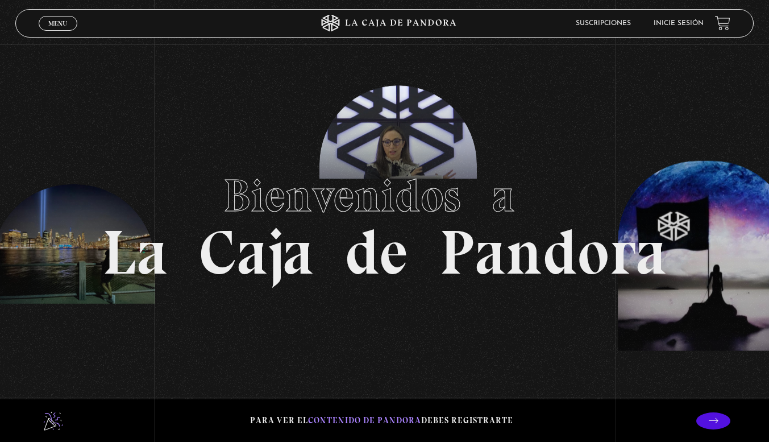
click at [51, 423] on lord-icon at bounding box center [53, 420] width 28 height 28
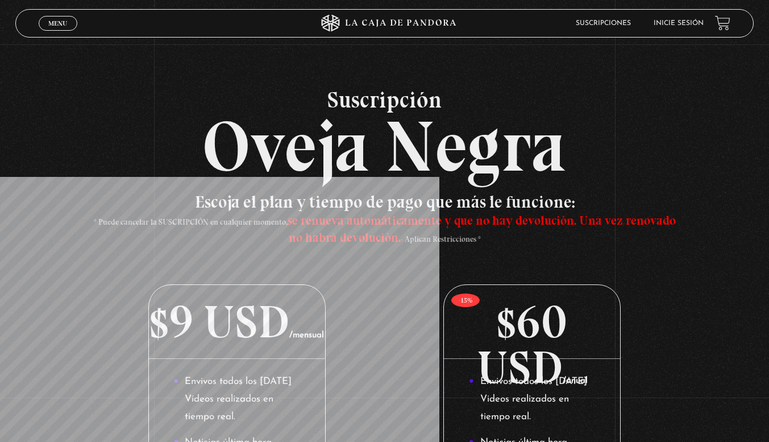
click at [697, 26] on link "Inicie sesión" at bounding box center [679, 23] width 50 height 7
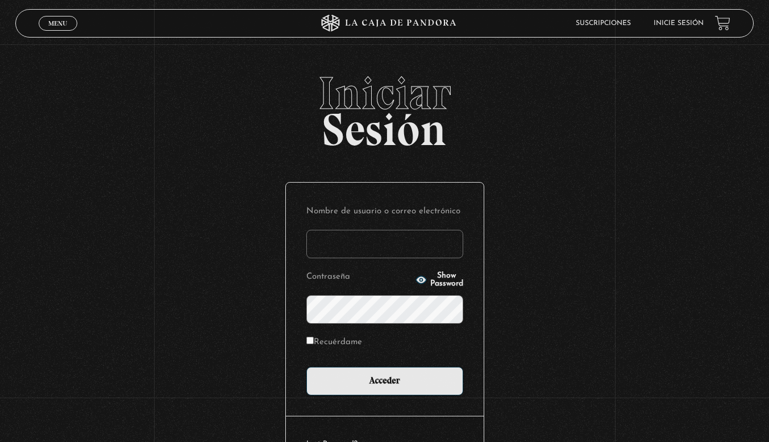
click at [361, 247] on input "Nombre de usuario o correo electrónico" at bounding box center [384, 244] width 157 height 28
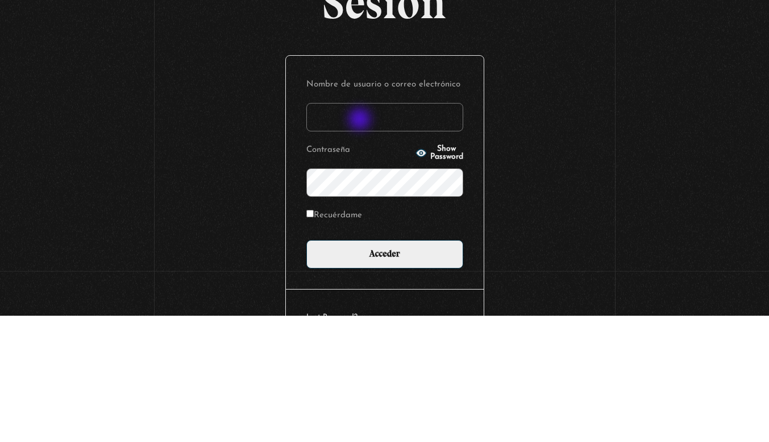
click at [370, 239] on input "Nombre de usuario o correo electrónico" at bounding box center [384, 244] width 157 height 28
type input "lausteller@gmail.com"
click at [438, 279] on span "Show Password" at bounding box center [446, 280] width 33 height 16
click at [314, 340] on input "Recuérdame" at bounding box center [309, 339] width 7 height 7
checkbox input "true"
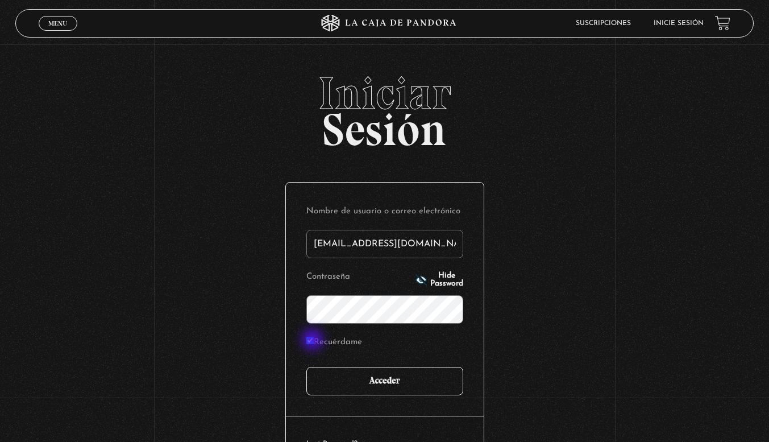
click at [409, 382] on input "Acceder" at bounding box center [384, 381] width 157 height 28
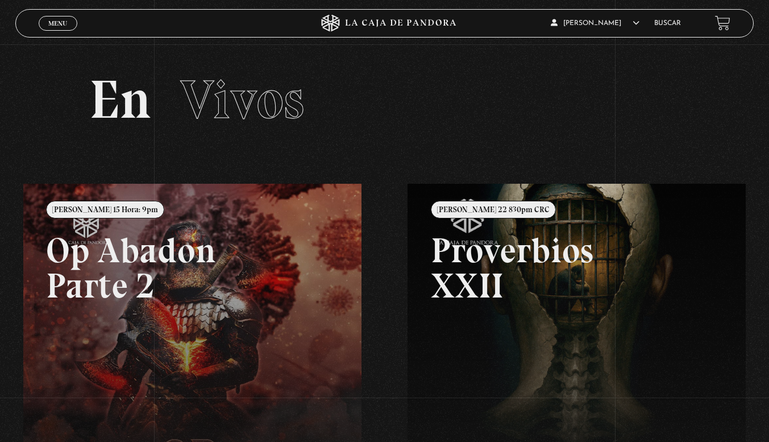
click at [679, 20] on link "Buscar" at bounding box center [667, 23] width 27 height 7
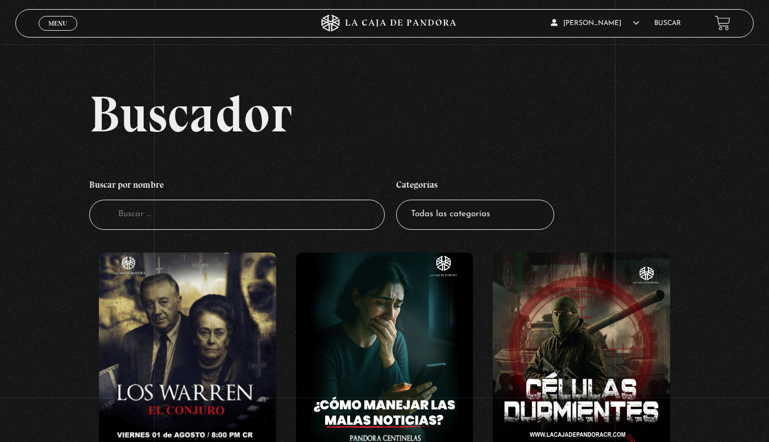
click at [147, 215] on input "Buscador" at bounding box center [237, 215] width 296 height 30
type input "mi p"
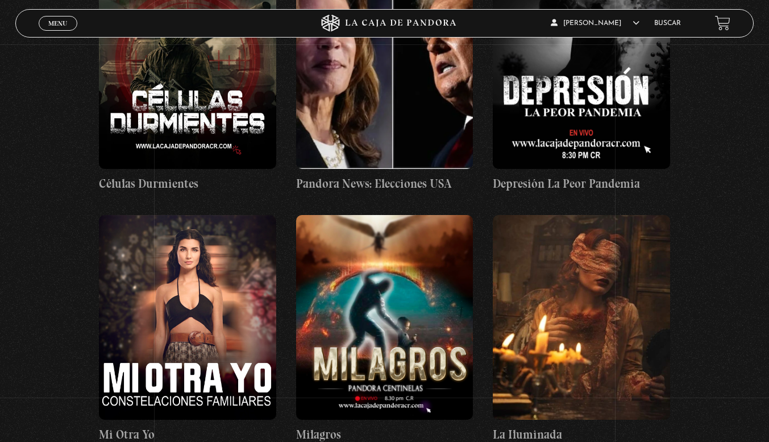
scroll to position [289, 0]
click at [192, 288] on figure at bounding box center [187, 316] width 177 height 205
